Goal: Transaction & Acquisition: Purchase product/service

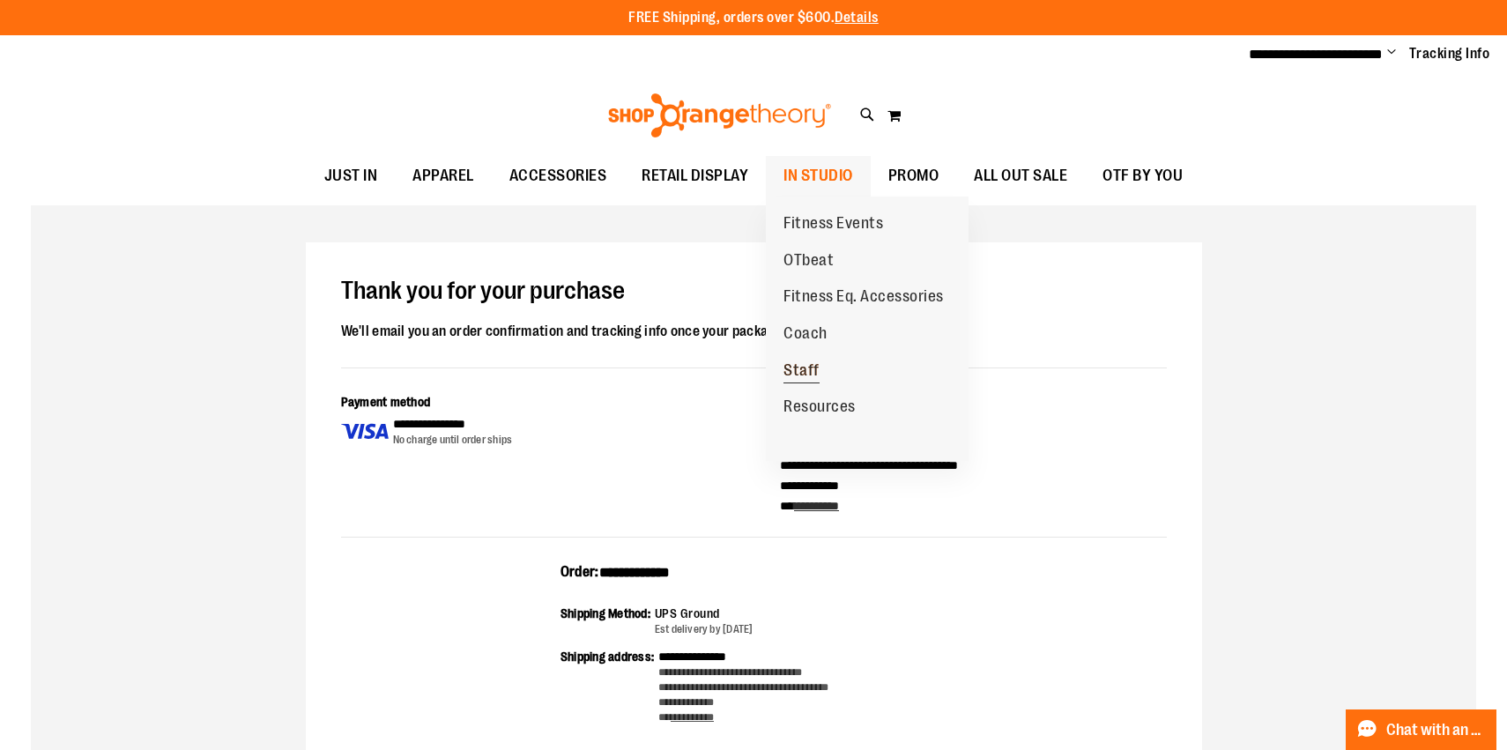
click at [809, 372] on span "Staff" at bounding box center [801, 372] width 36 height 22
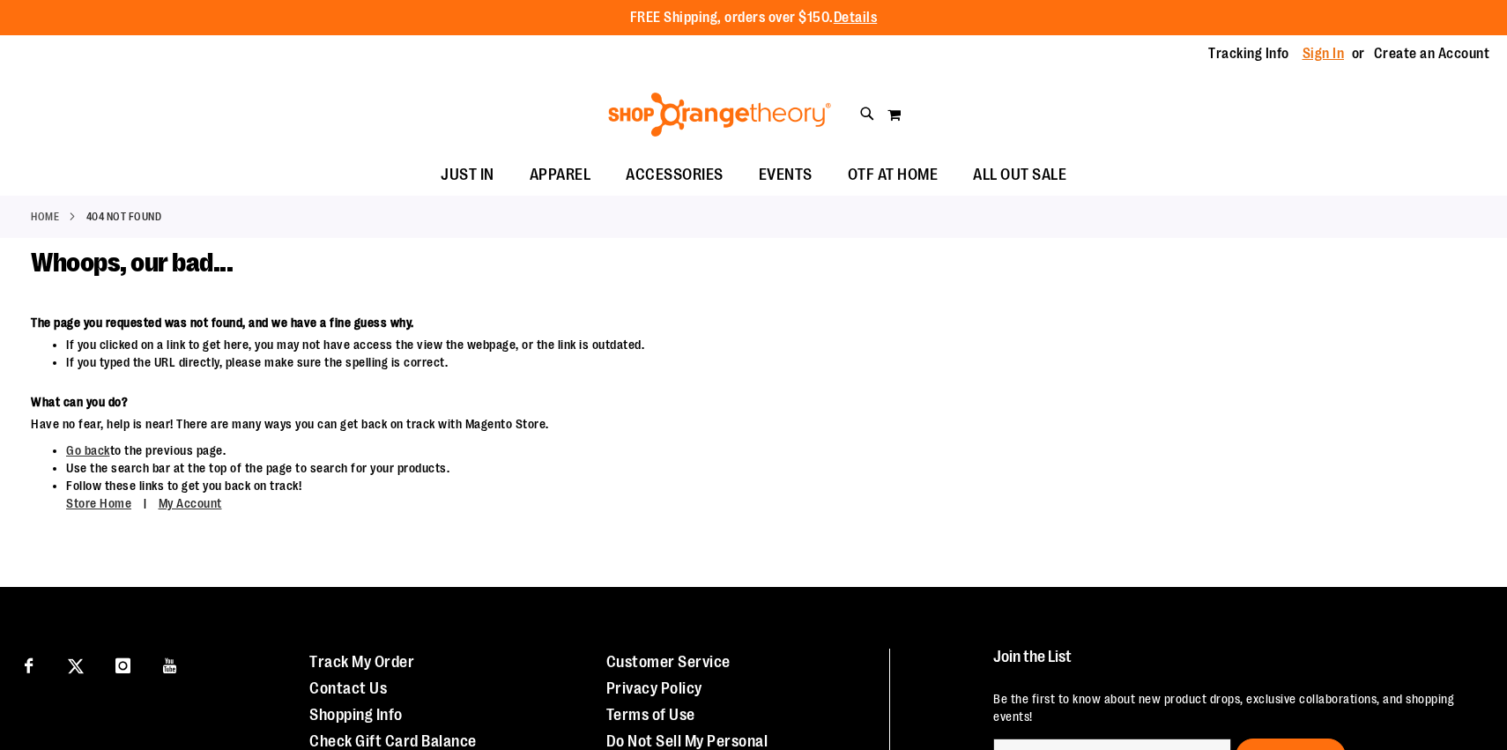
click at [1330, 51] on link "Sign In" at bounding box center [1323, 53] width 42 height 19
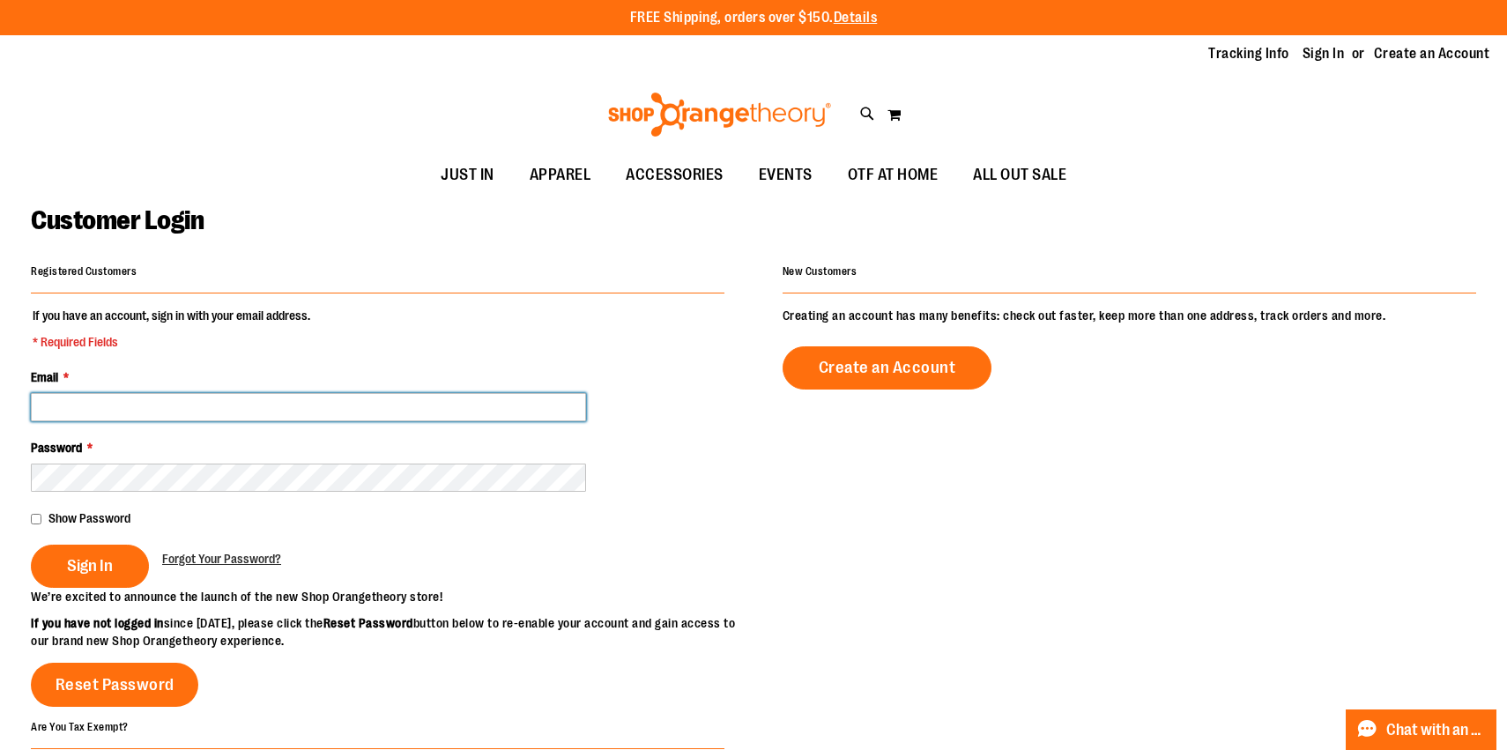
type input "**********"
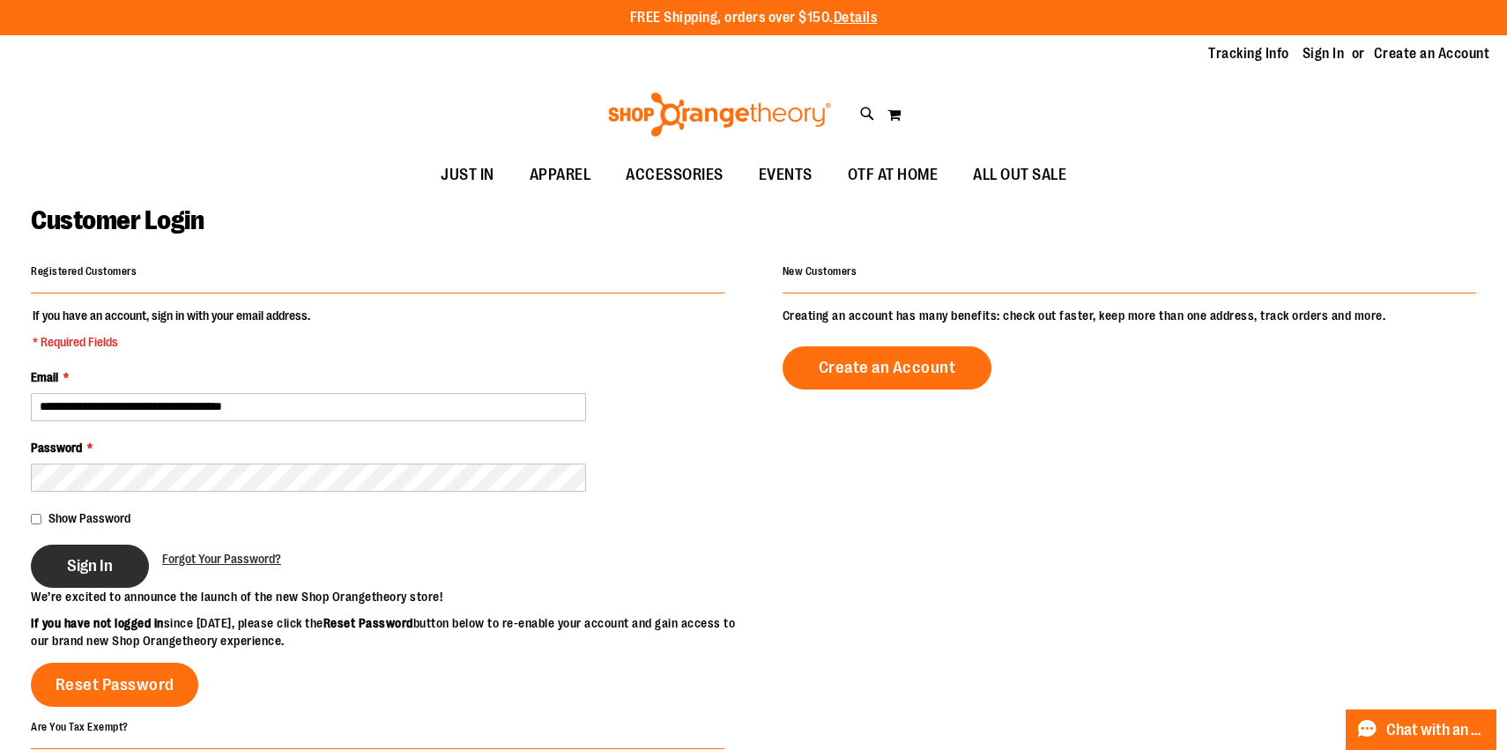
click at [113, 568] on button "Sign In" at bounding box center [90, 566] width 118 height 43
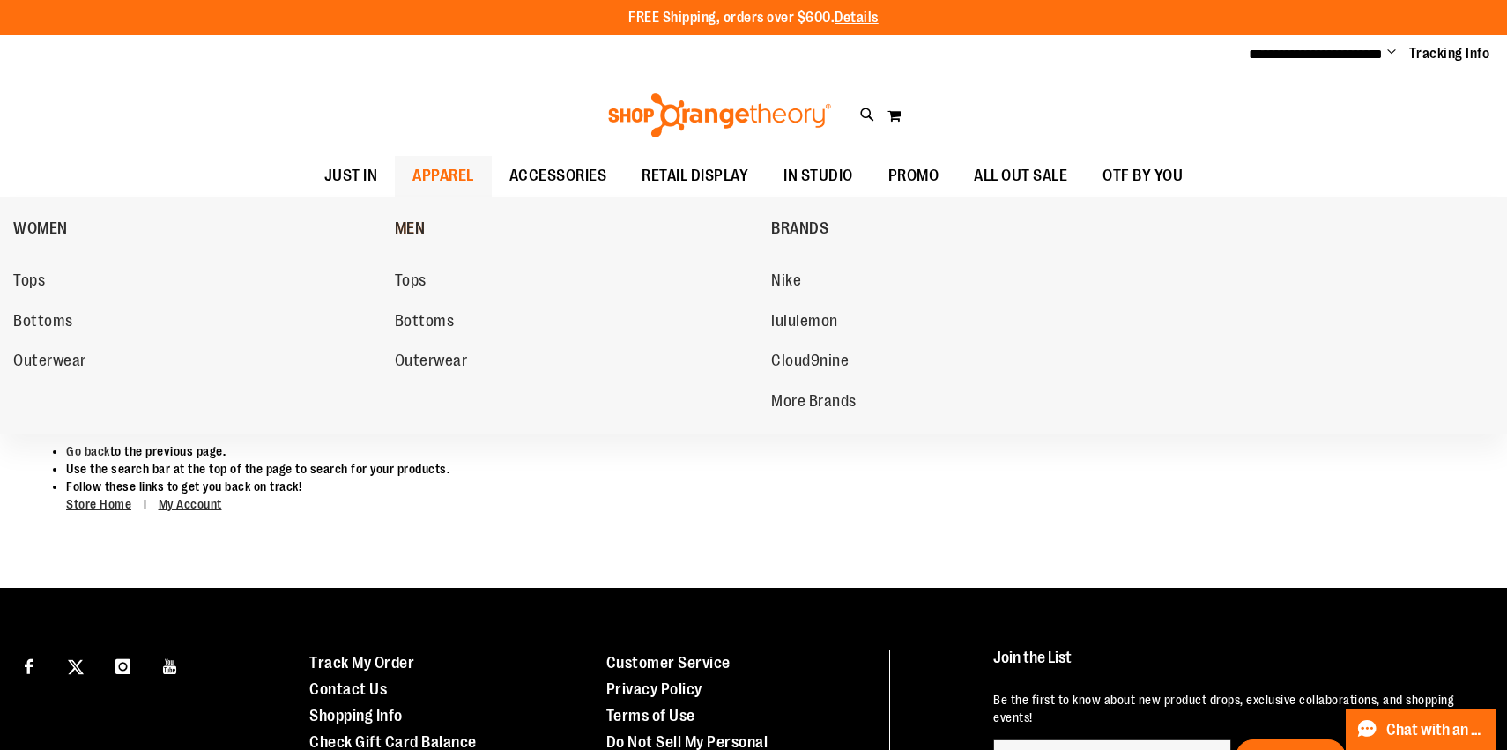
click at [416, 226] on span "MEN" at bounding box center [410, 230] width 31 height 22
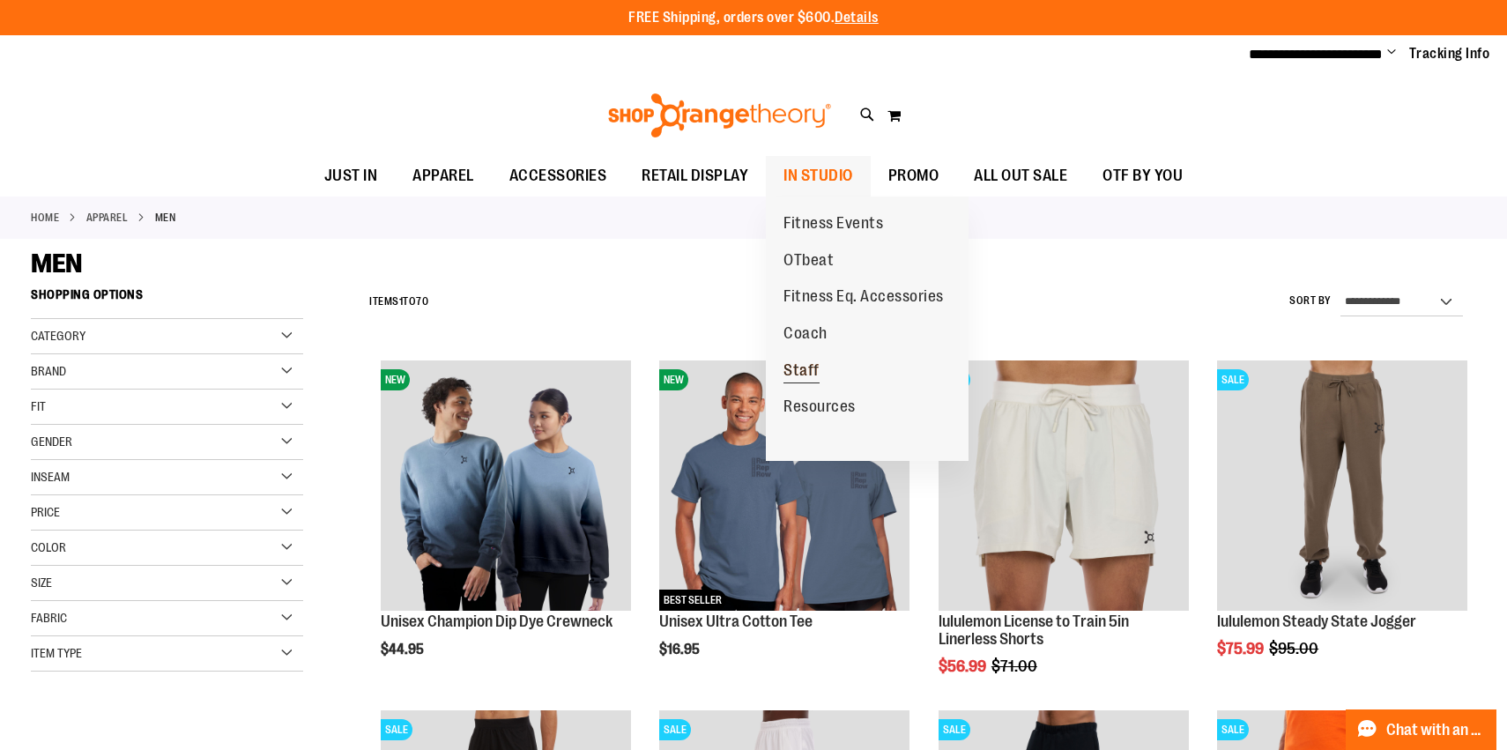
click at [804, 369] on span "Staff" at bounding box center [801, 372] width 36 height 22
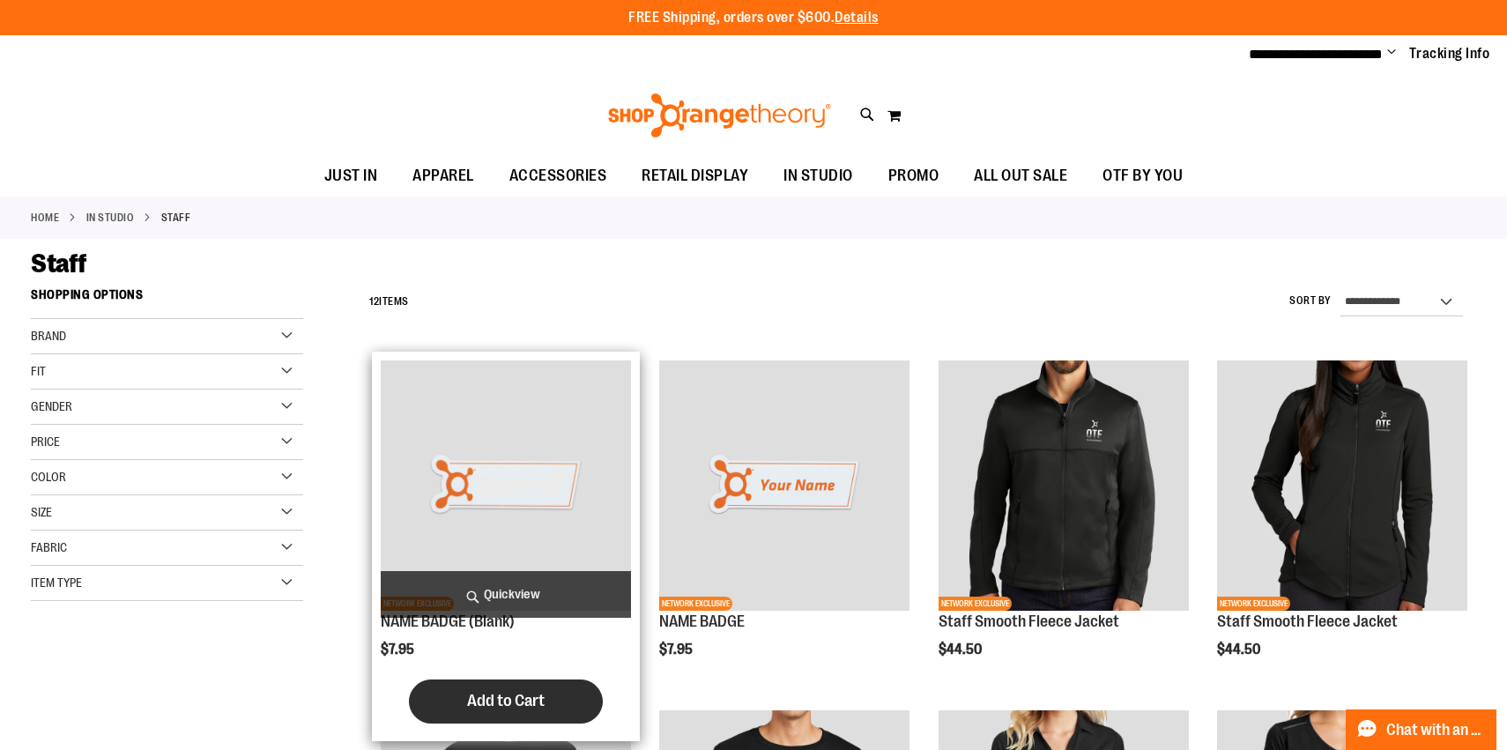
click at [509, 699] on span "Add to Cart" at bounding box center [506, 700] width 78 height 19
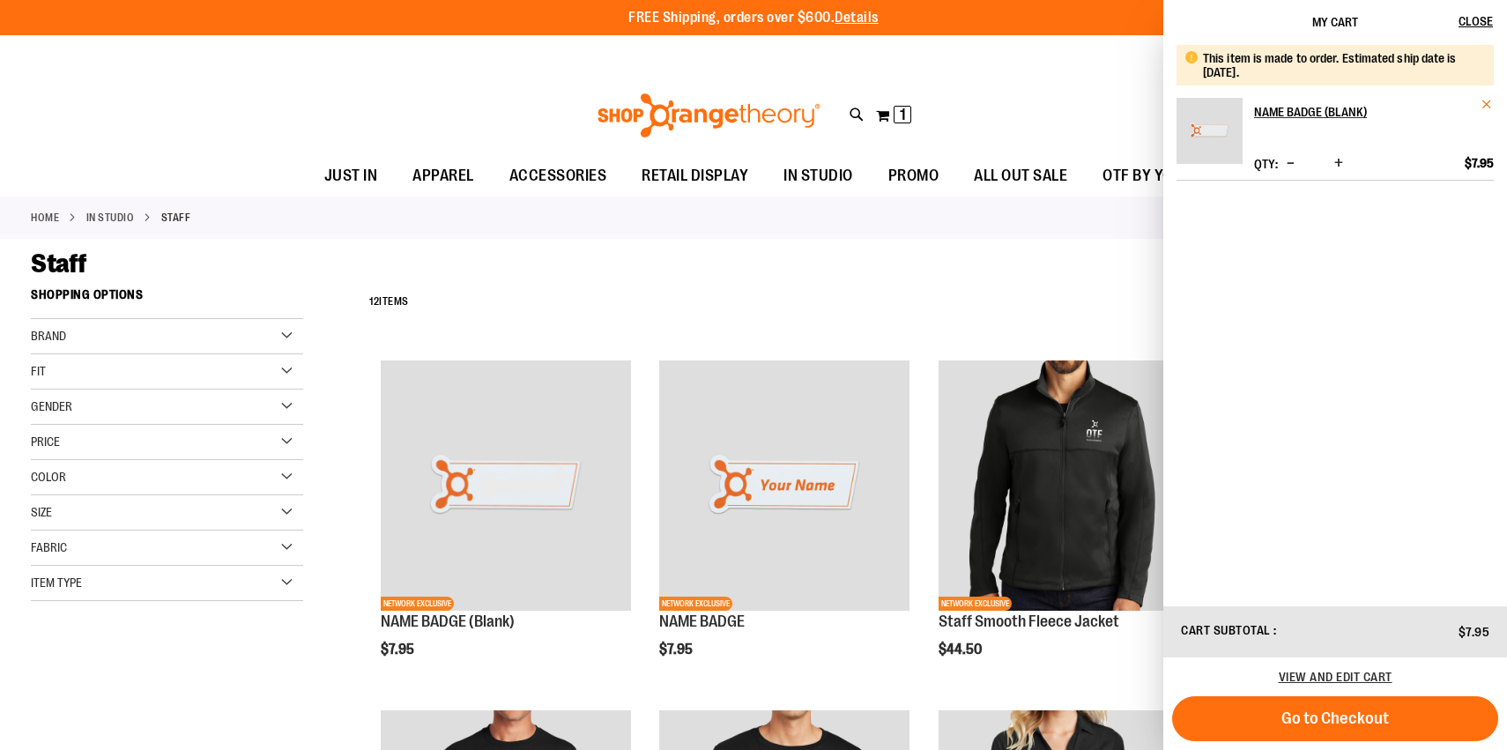
click at [1486, 100] on span "Remove item" at bounding box center [1486, 104] width 13 height 13
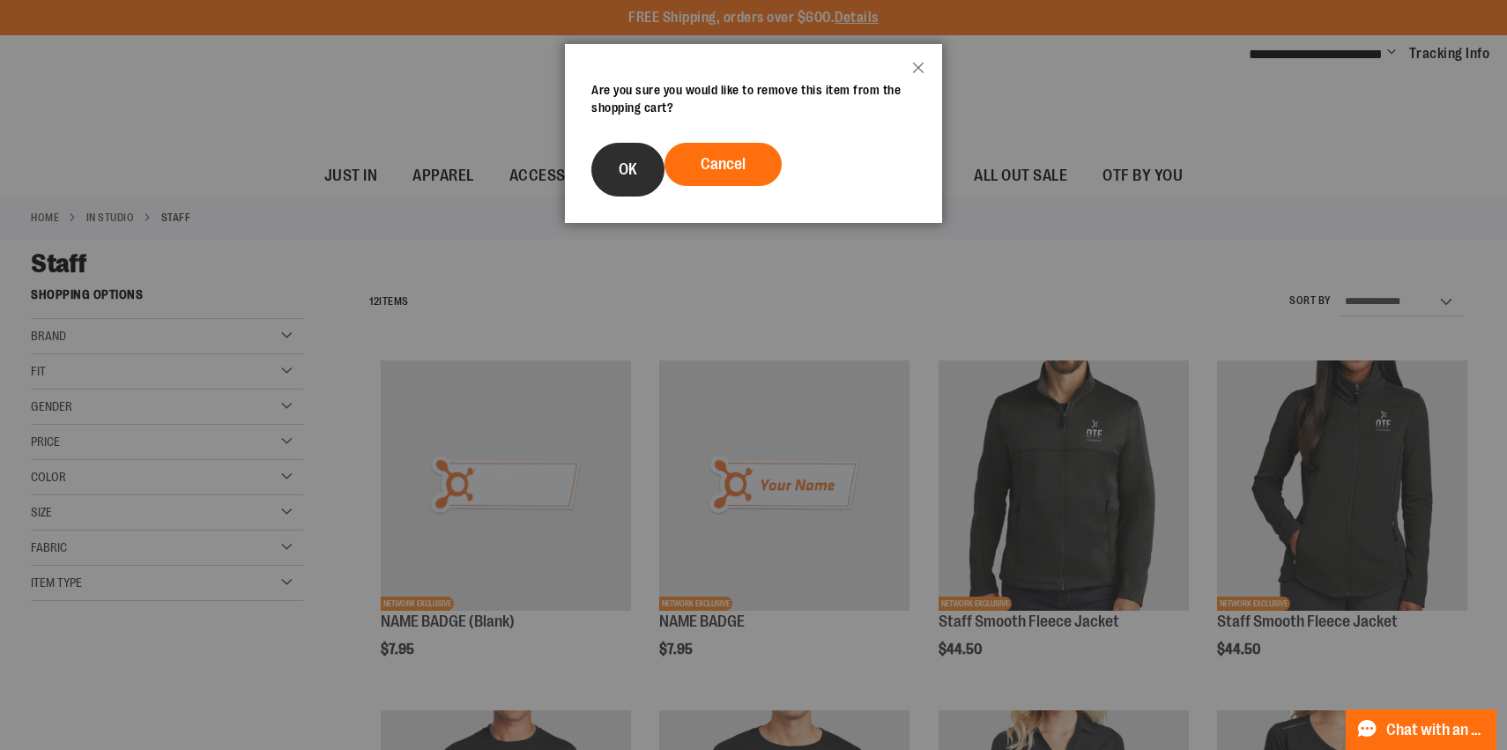
click at [617, 179] on button "OK" at bounding box center [627, 170] width 73 height 54
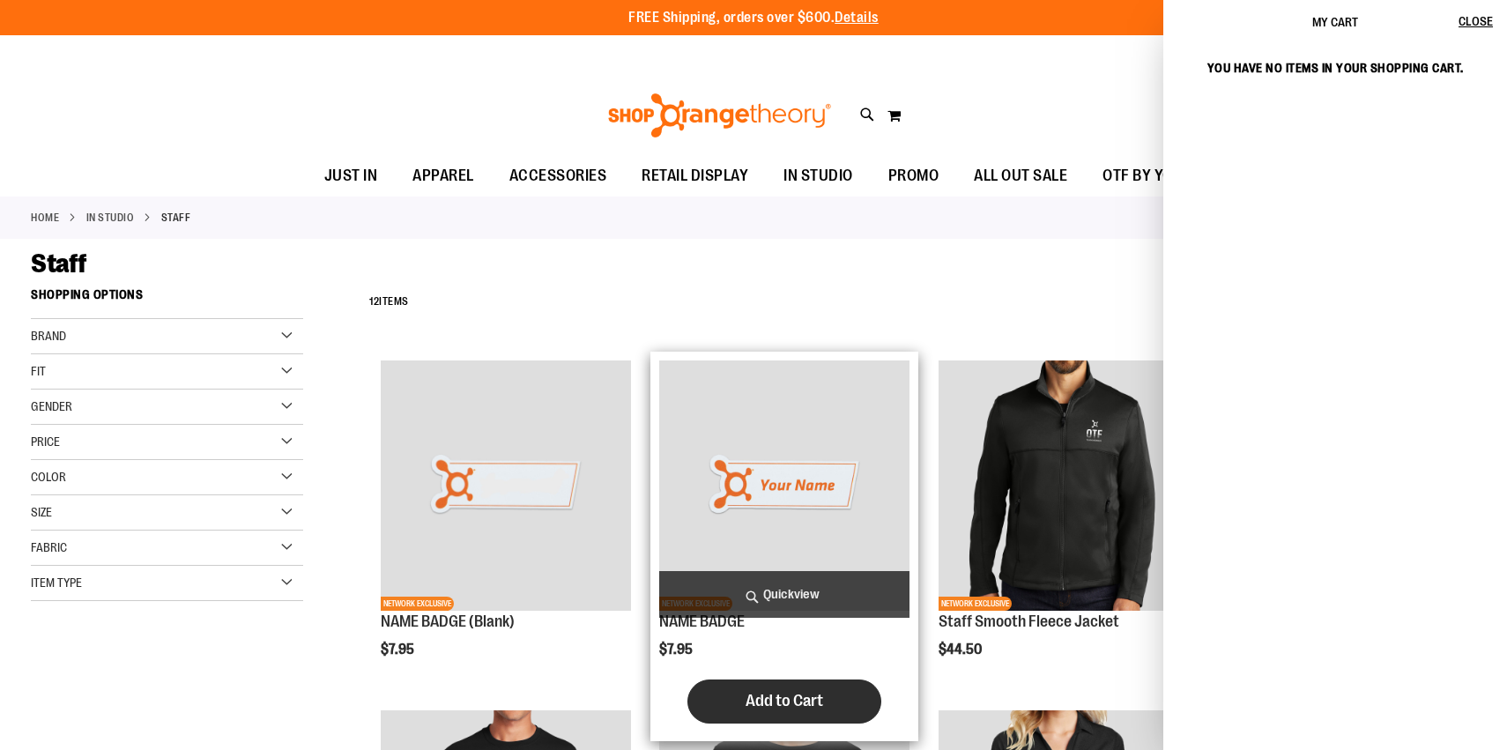
click at [770, 698] on span "Add to Cart" at bounding box center [784, 700] width 78 height 19
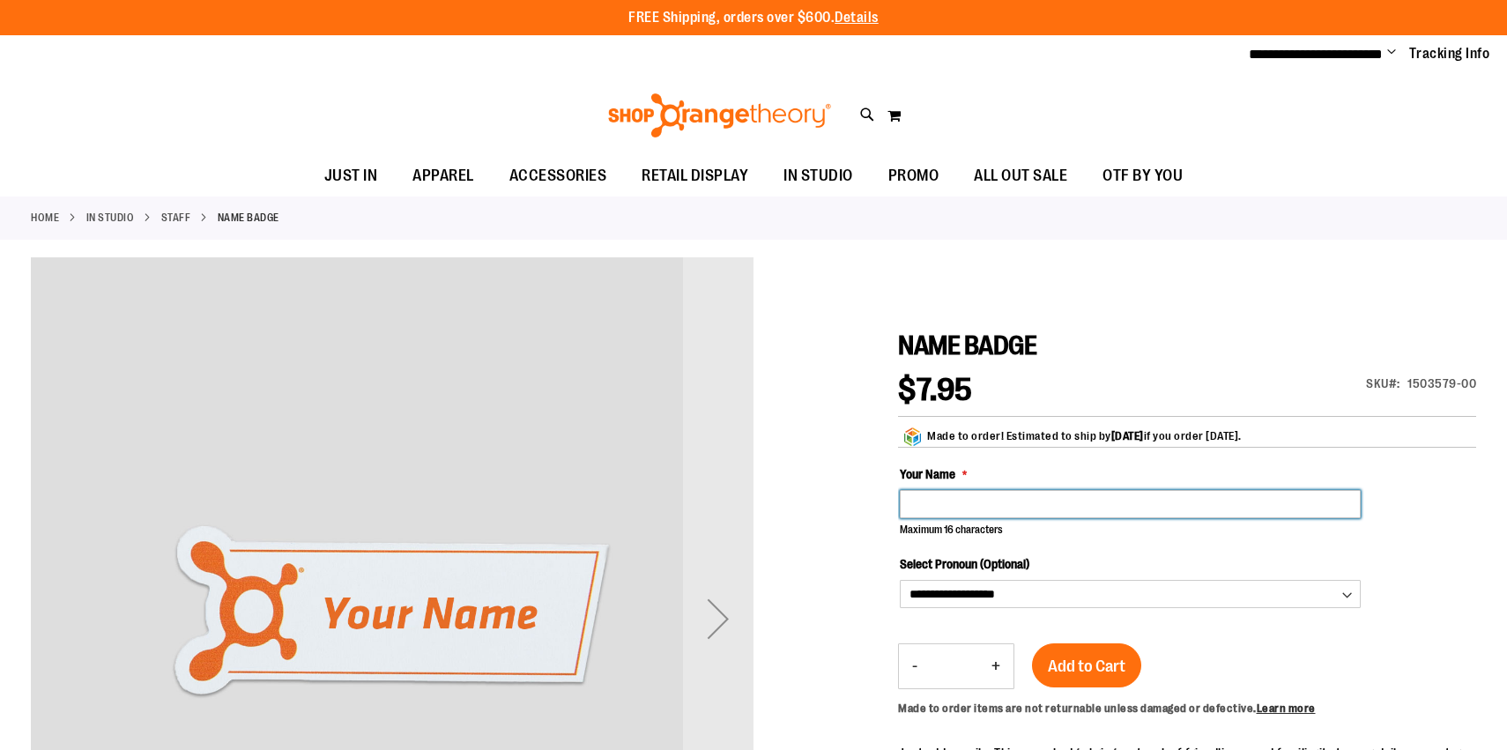
click at [975, 493] on input "Your Name" at bounding box center [1130, 504] width 461 height 28
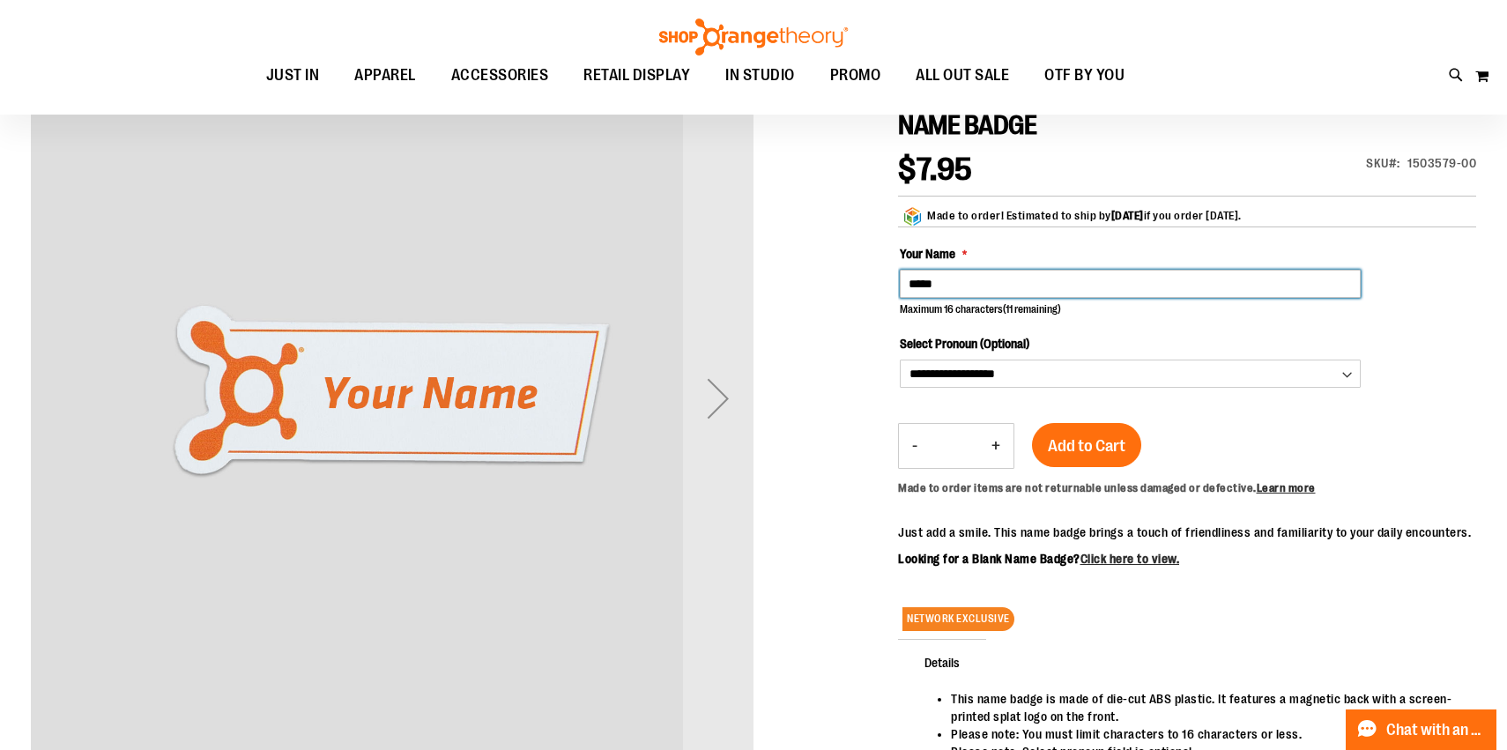
scroll to position [219, 0]
type input "*****"
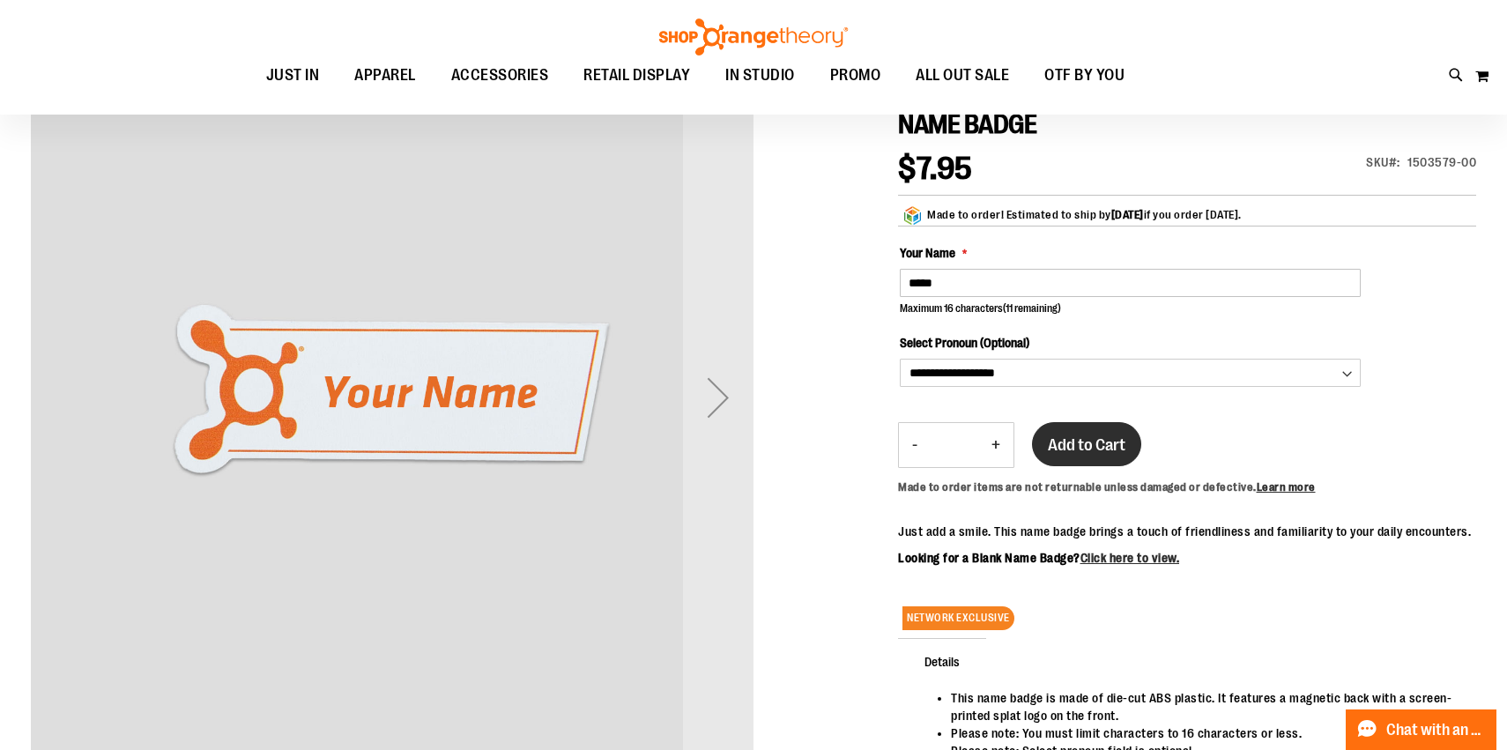
click at [1072, 448] on button "Add to Cart" at bounding box center [1086, 444] width 109 height 44
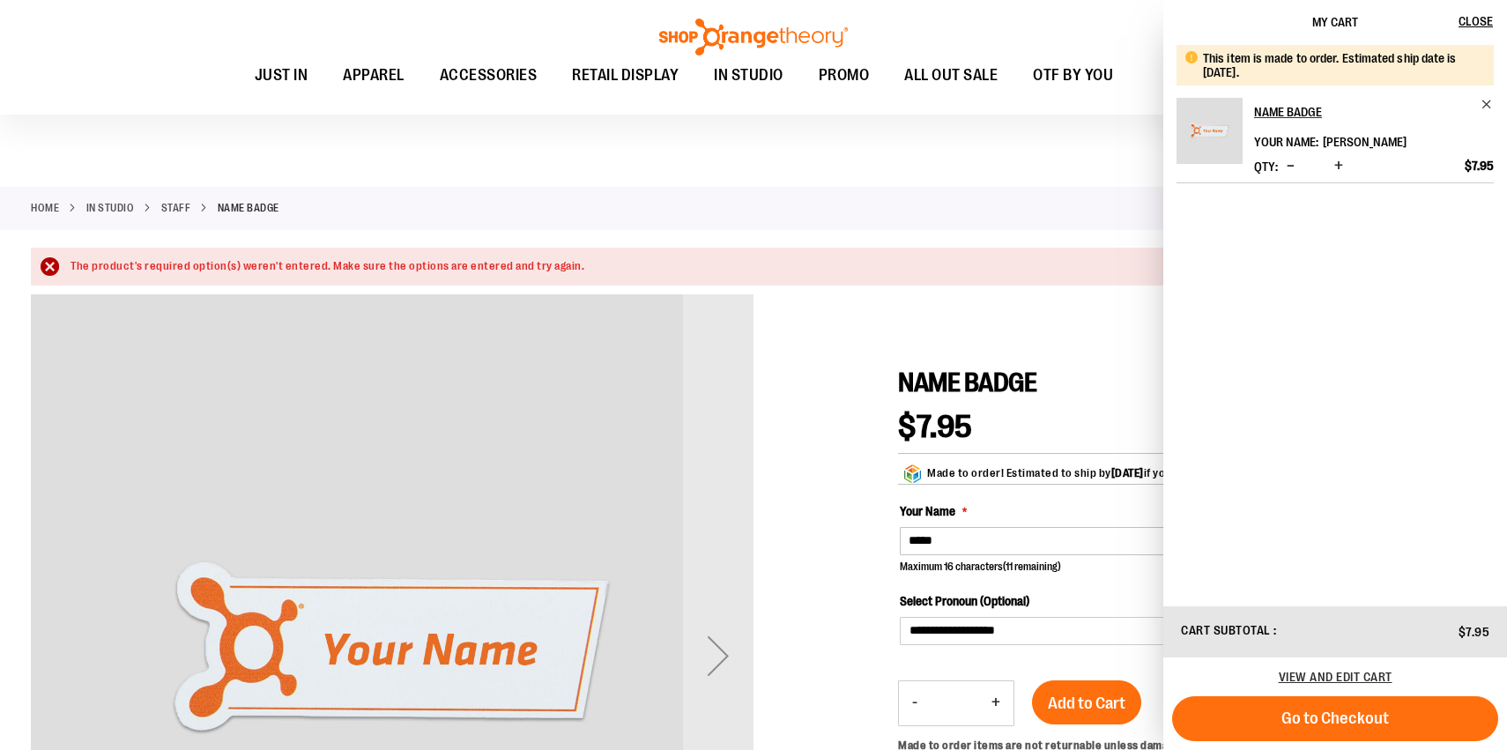
scroll to position [0, 0]
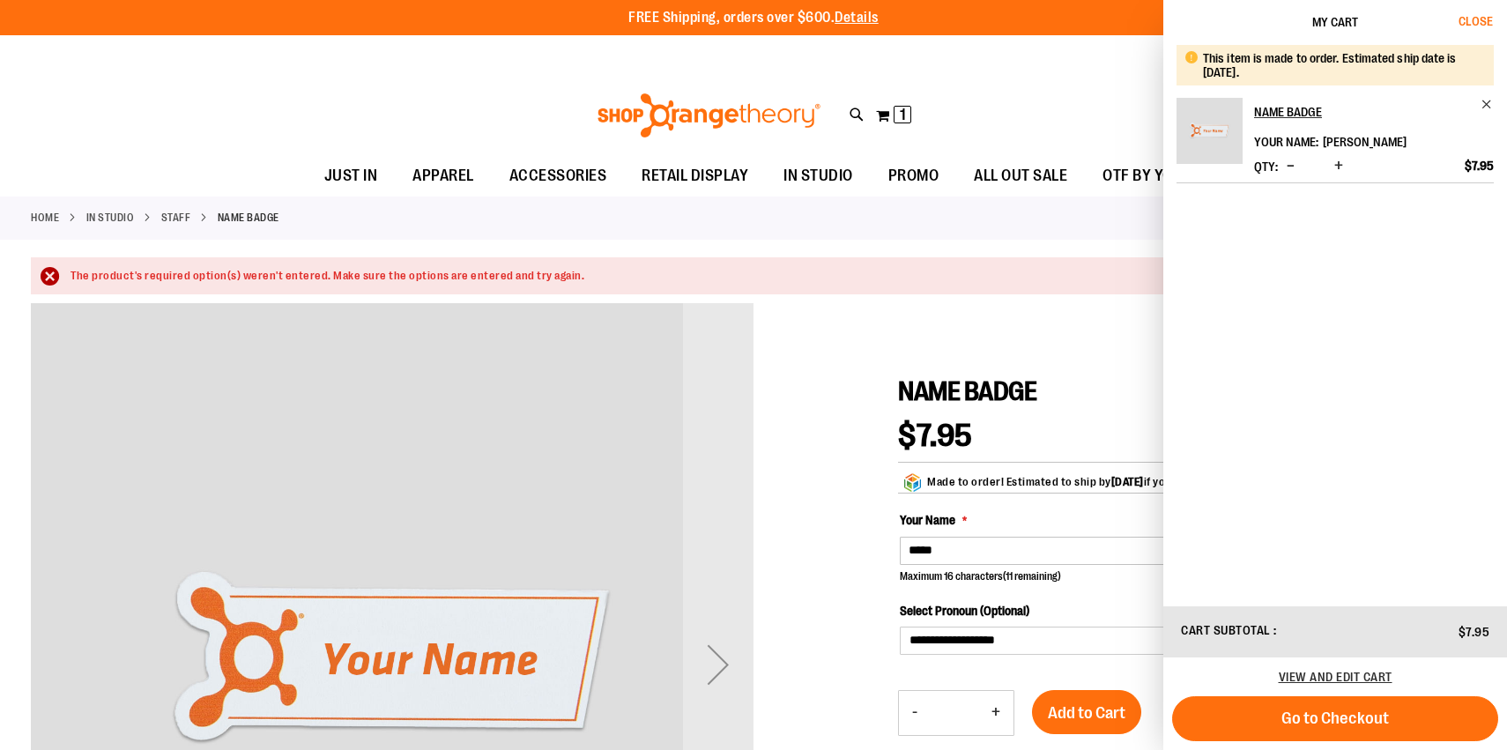
click at [1471, 19] on span "Close" at bounding box center [1475, 21] width 34 height 14
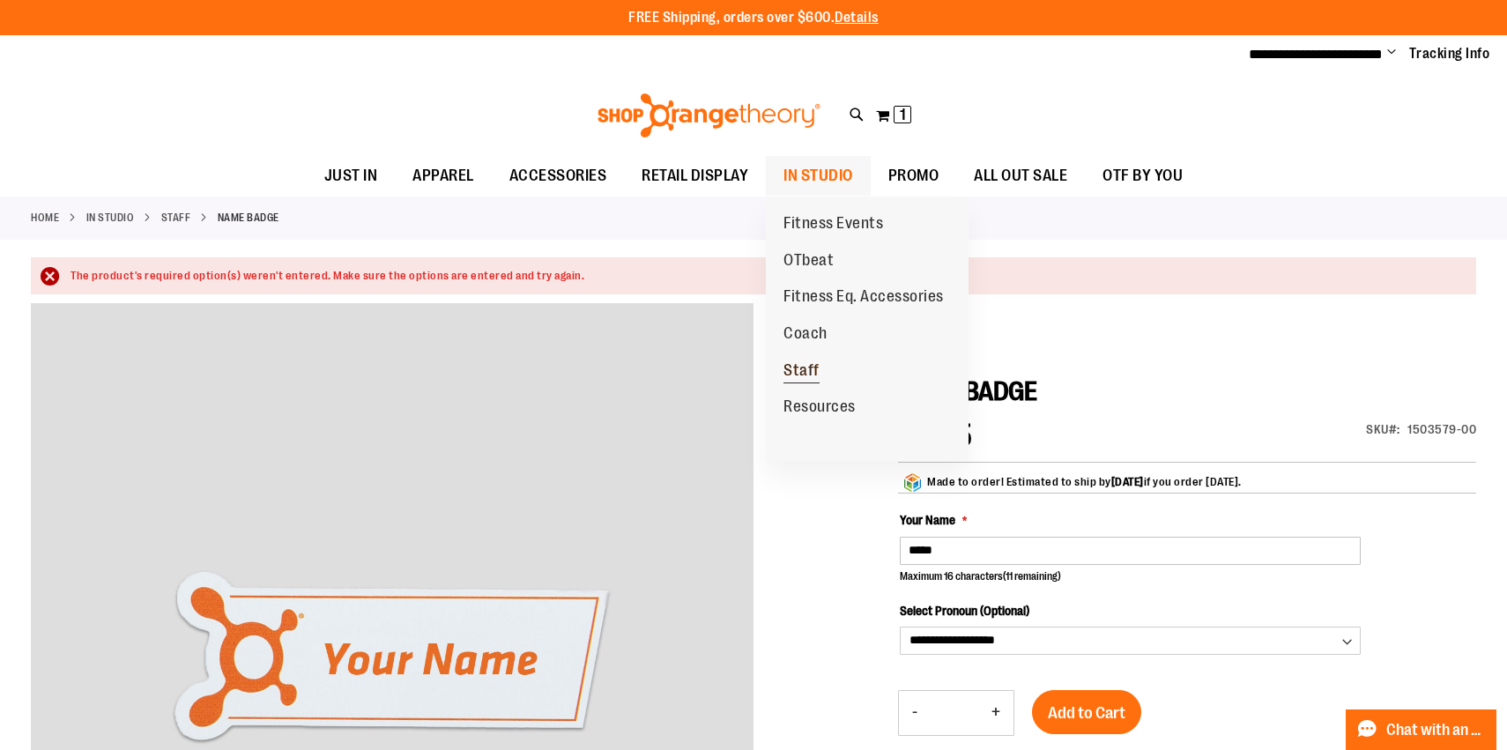
click at [806, 362] on span "Staff" at bounding box center [801, 372] width 36 height 22
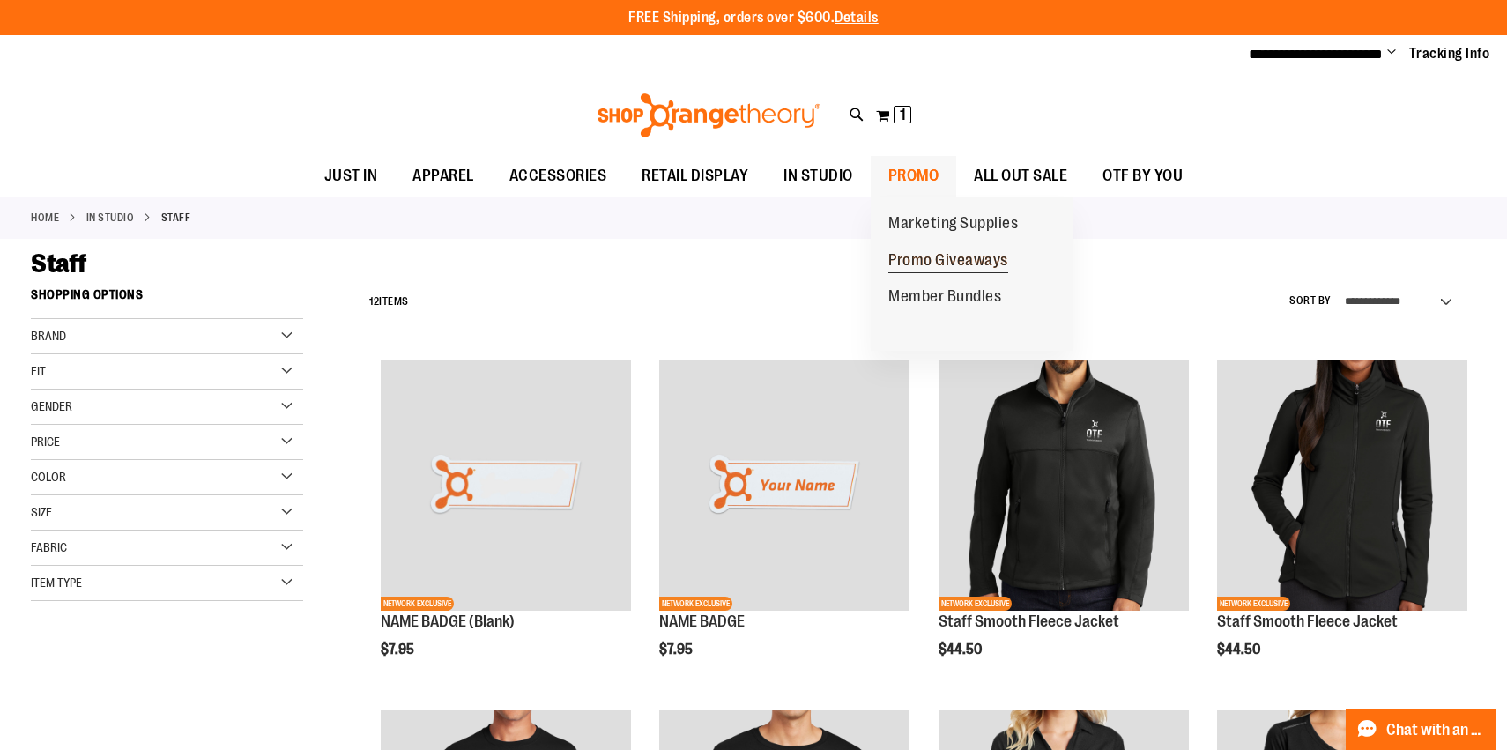
click at [934, 261] on span "Promo Giveaways" at bounding box center [948, 262] width 120 height 22
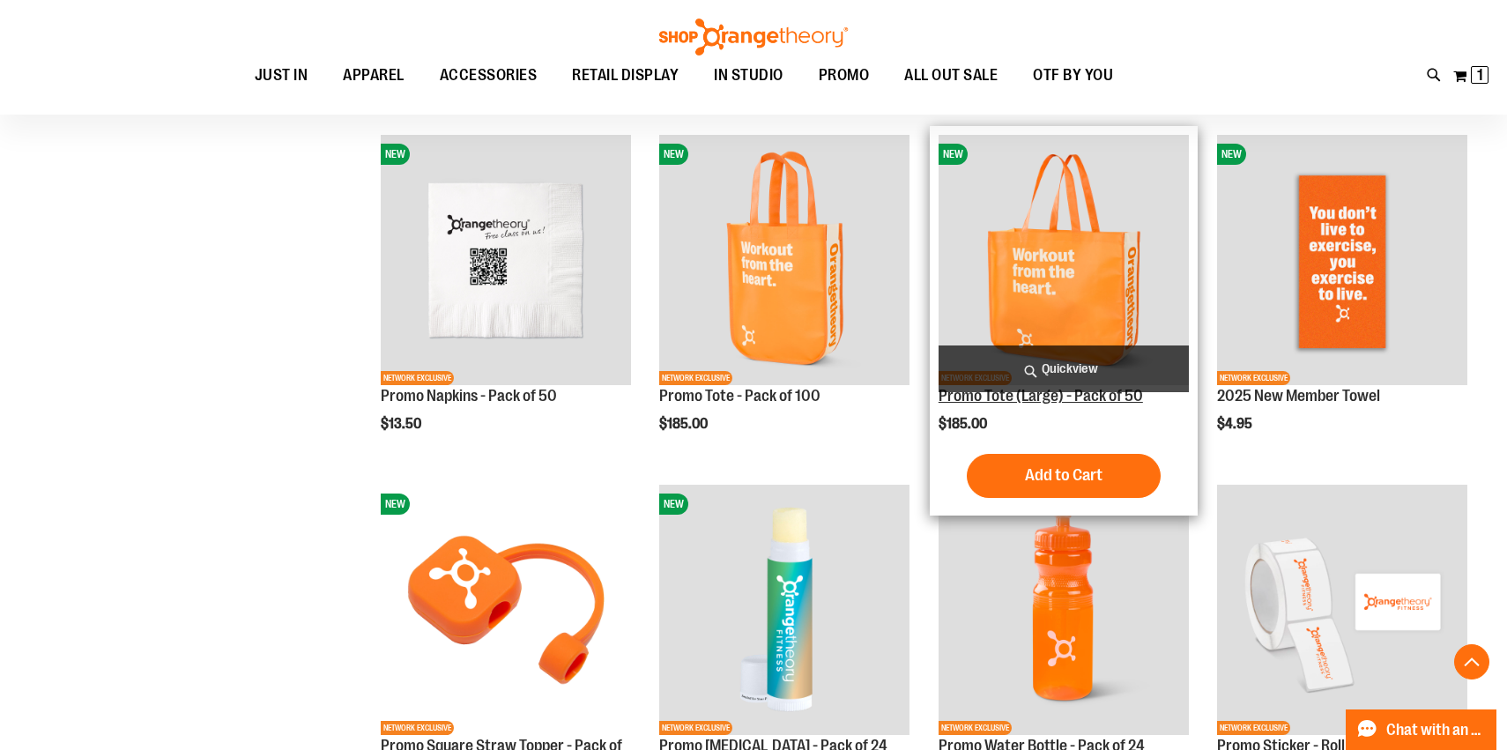
scroll to position [426, 0]
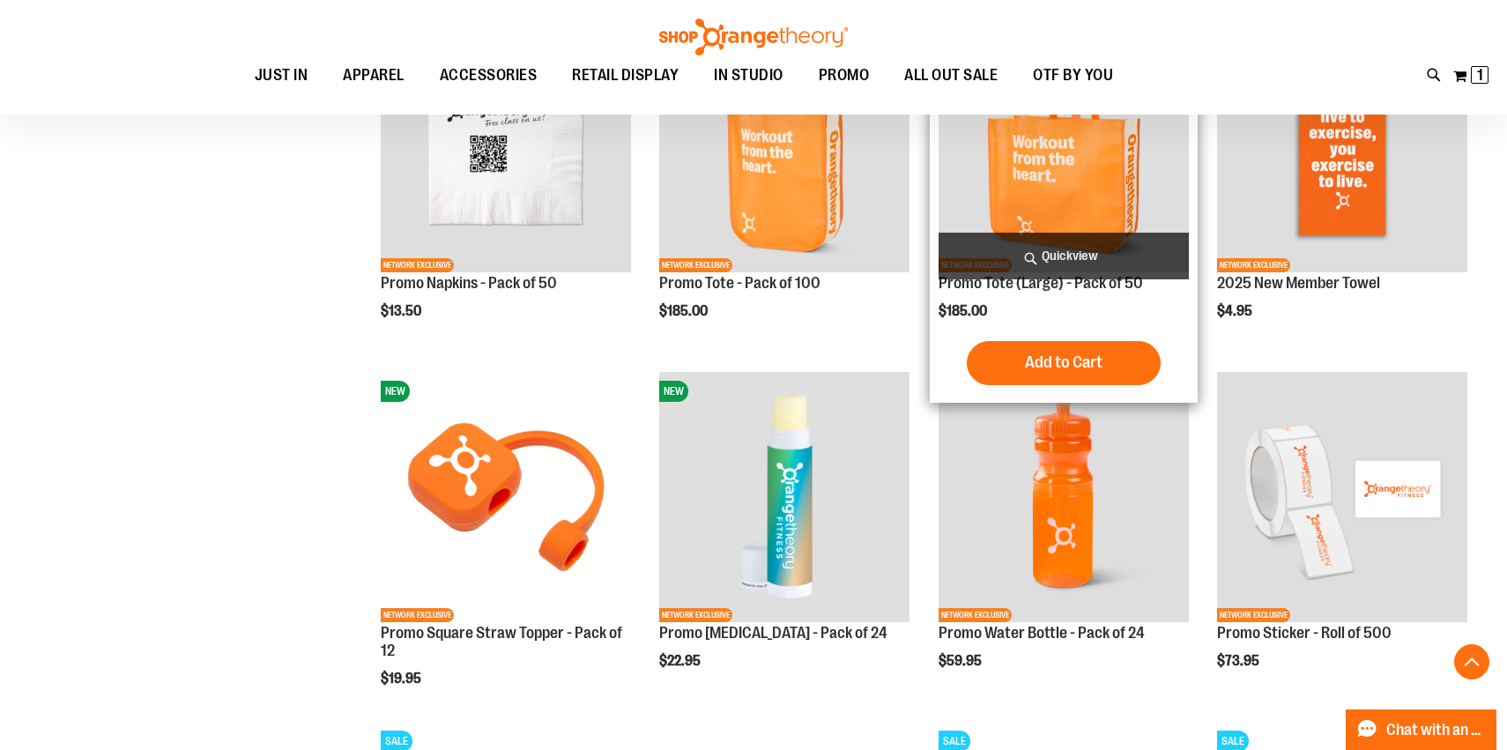
scroll to position [693, 1]
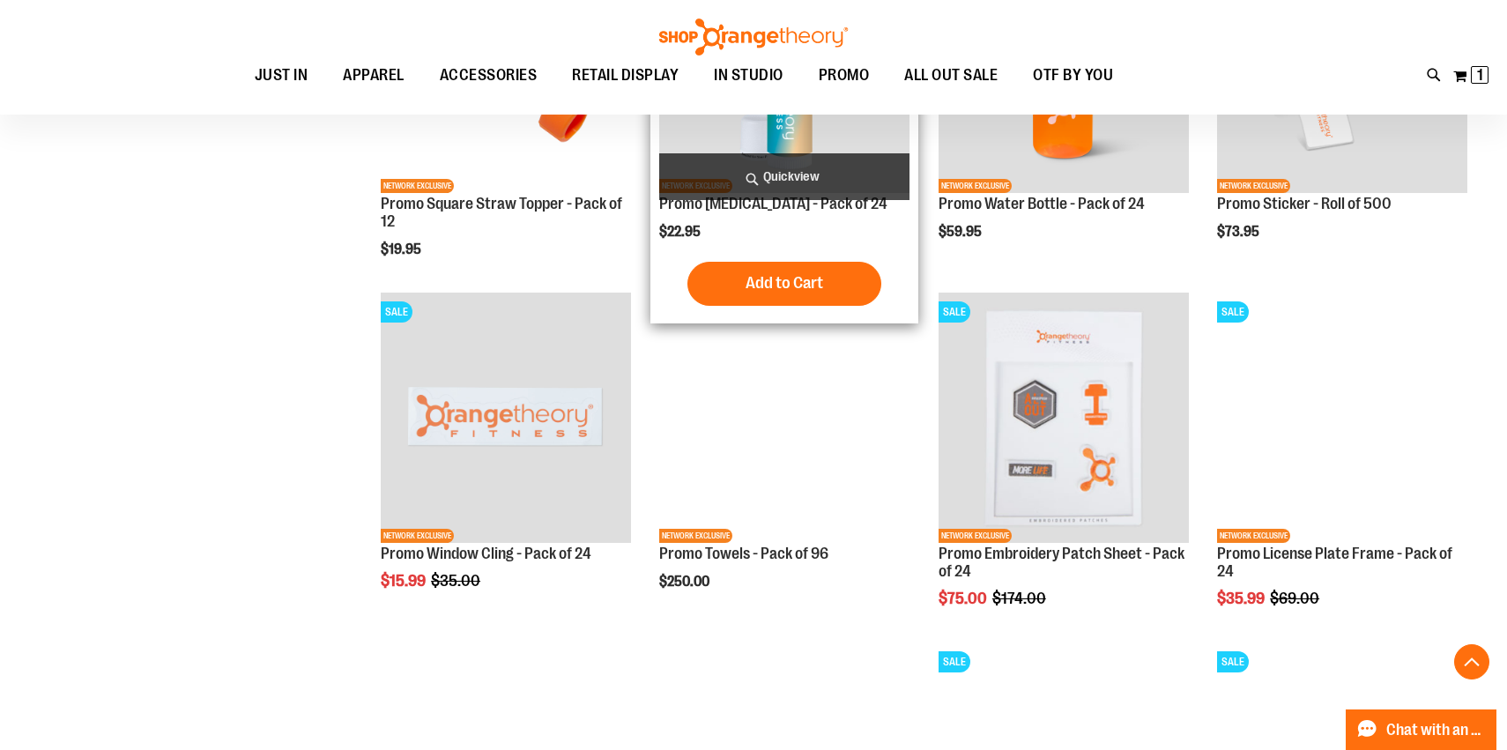
scroll to position [1305, 0]
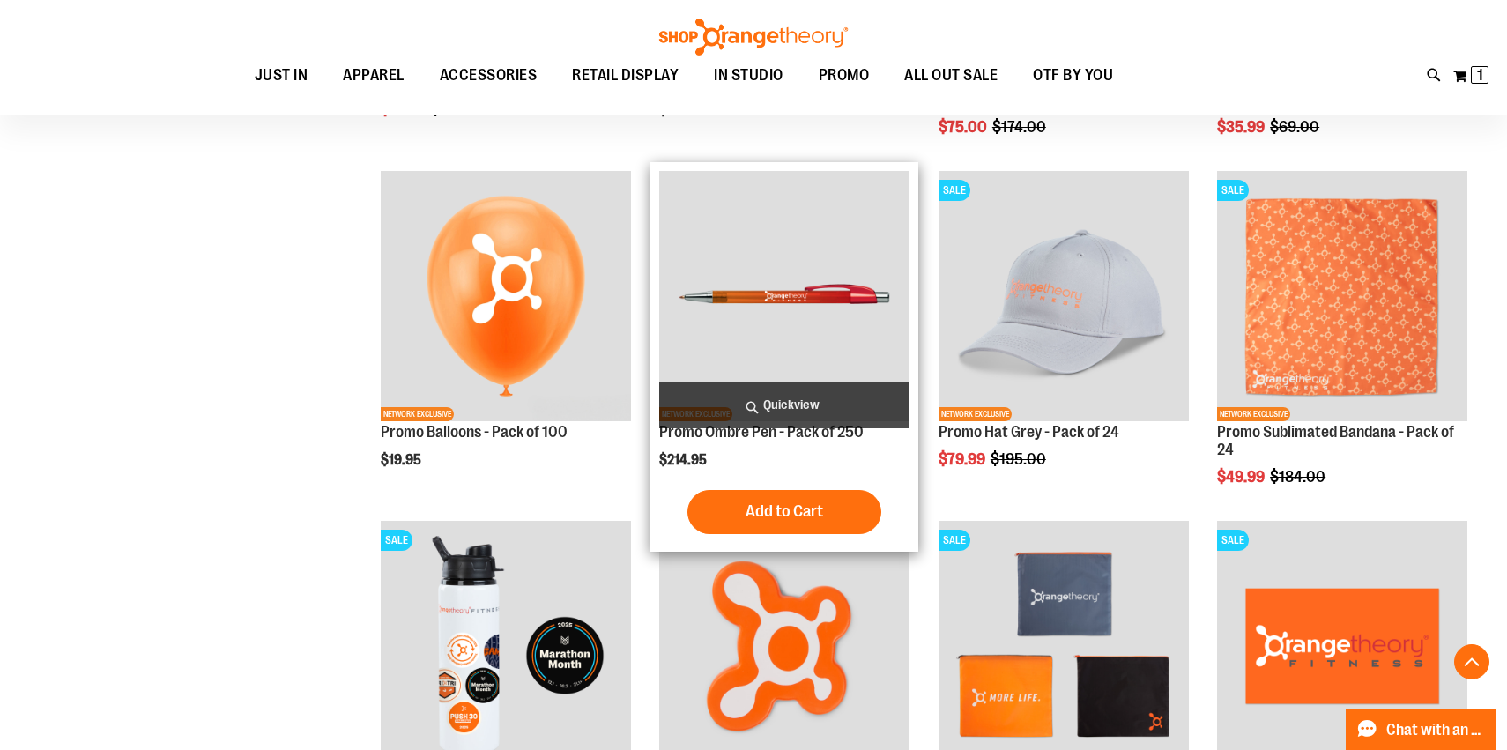
scroll to position [1586, 0]
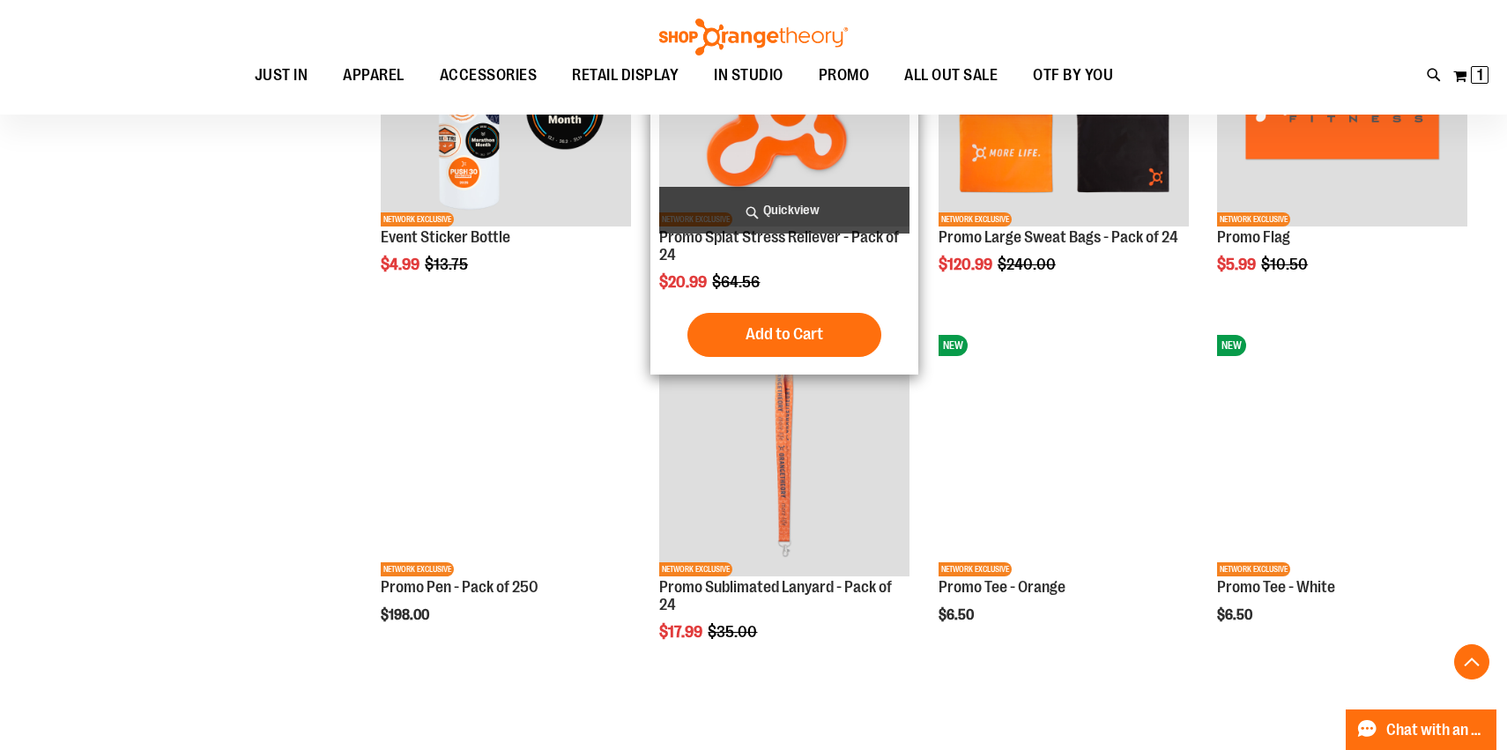
scroll to position [2339, 0]
